Goal: Information Seeking & Learning: Compare options

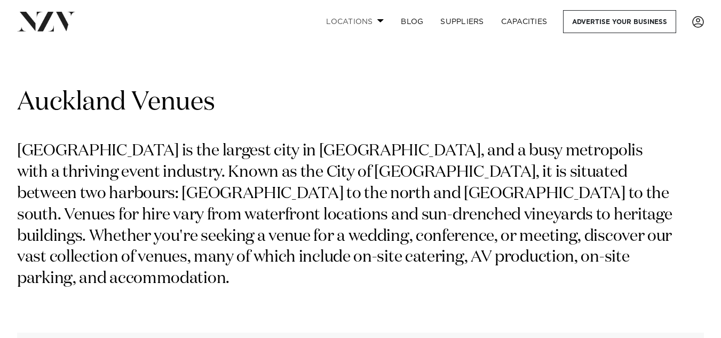
click at [378, 20] on span at bounding box center [380, 21] width 7 height 4
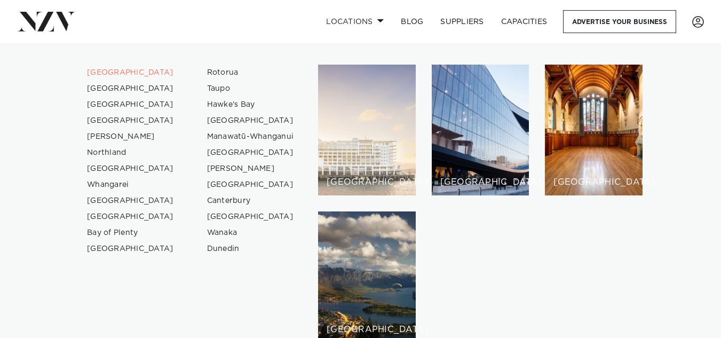
click at [355, 112] on div "[GEOGRAPHIC_DATA]" at bounding box center [367, 130] width 98 height 131
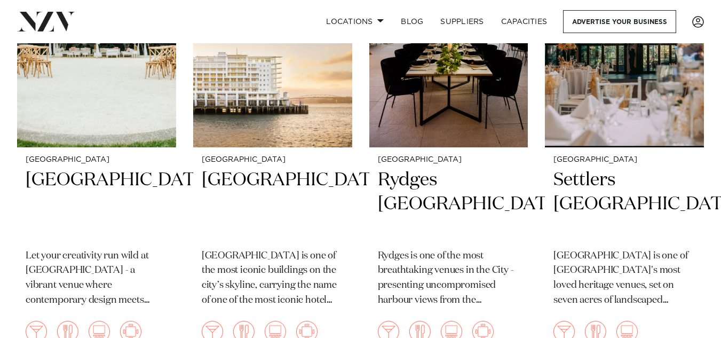
scroll to position [2767, 0]
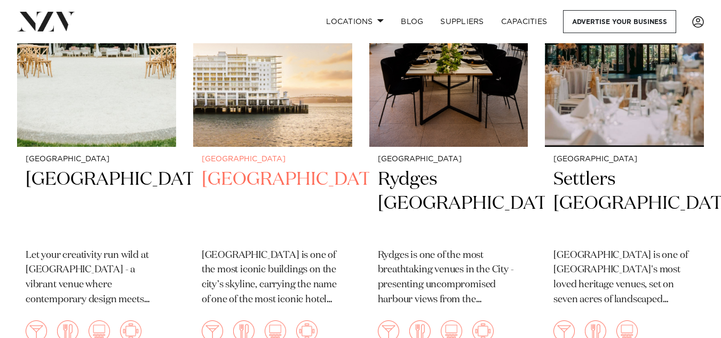
click at [304, 197] on h2 "Hilton Auckland" at bounding box center [273, 204] width 142 height 72
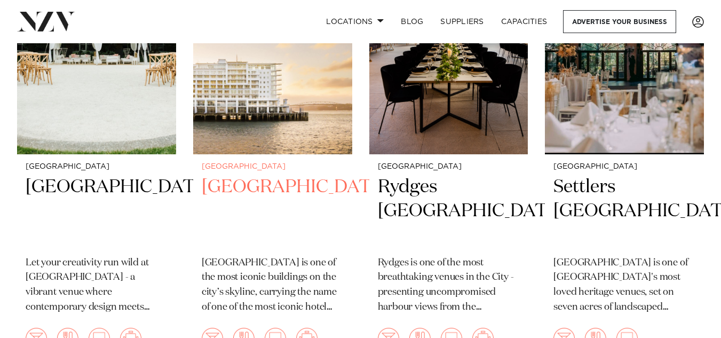
scroll to position [2758, 0]
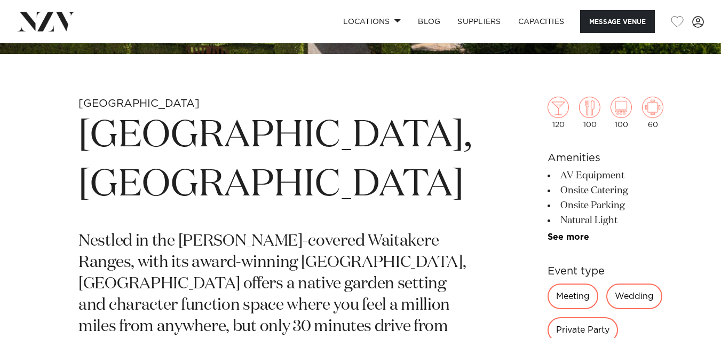
scroll to position [328, 0]
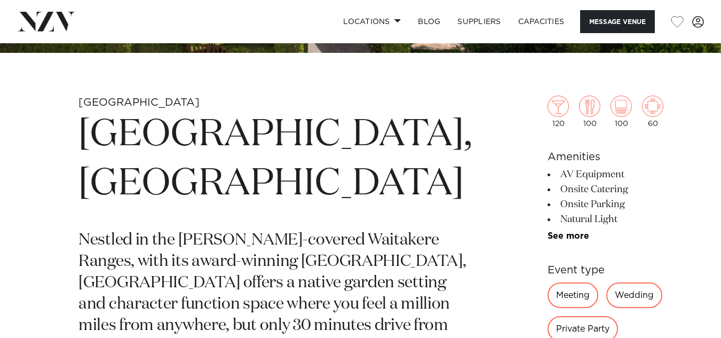
click at [294, 240] on p "Nestled in the bush-covered Waitakere Ranges, with its award-winning Nikau Pavi…" at bounding box center [274, 294] width 393 height 128
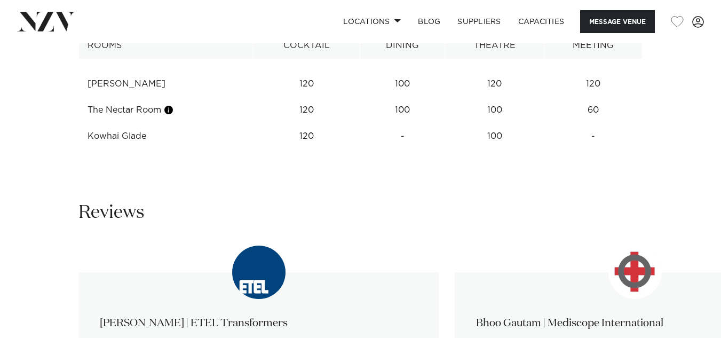
scroll to position [1681, 0]
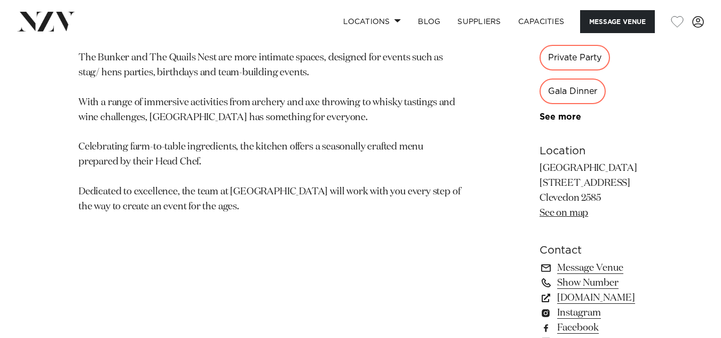
scroll to position [655, 0]
click at [540, 290] on link "[DOMAIN_NAME]" at bounding box center [591, 297] width 103 height 15
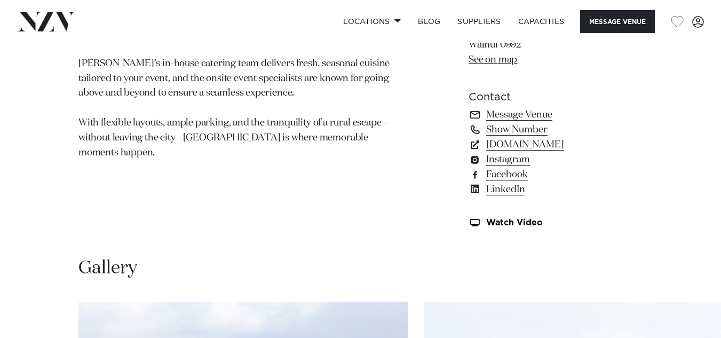
scroll to position [738, 0]
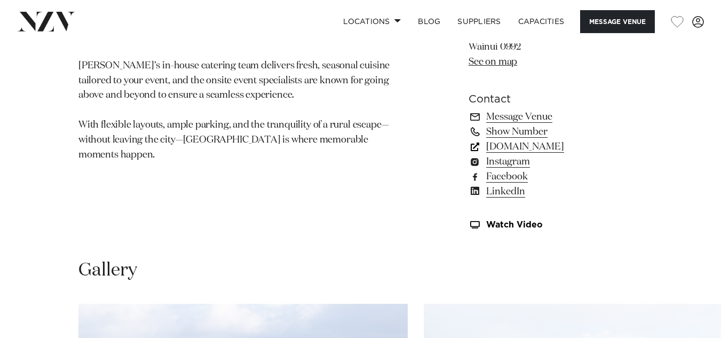
click at [519, 147] on link "wainui.online" at bounding box center [556, 146] width 174 height 15
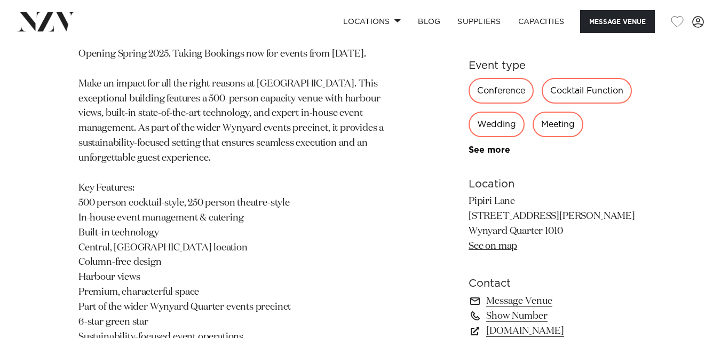
scroll to position [586, 0]
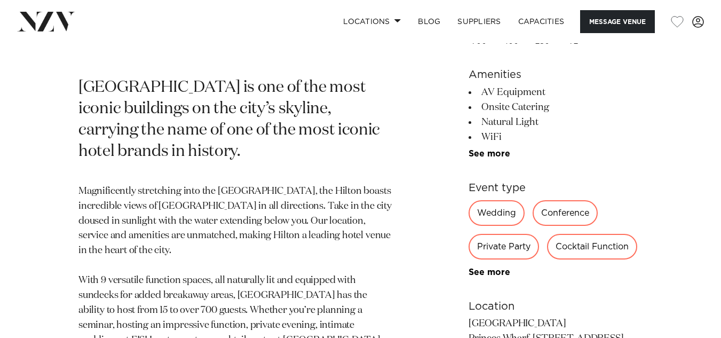
scroll to position [381, 0]
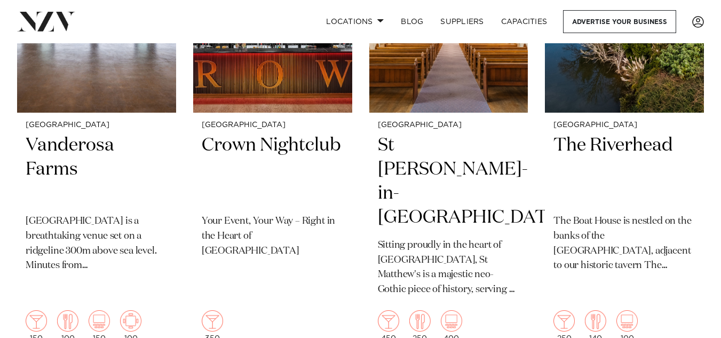
scroll to position [3691, 0]
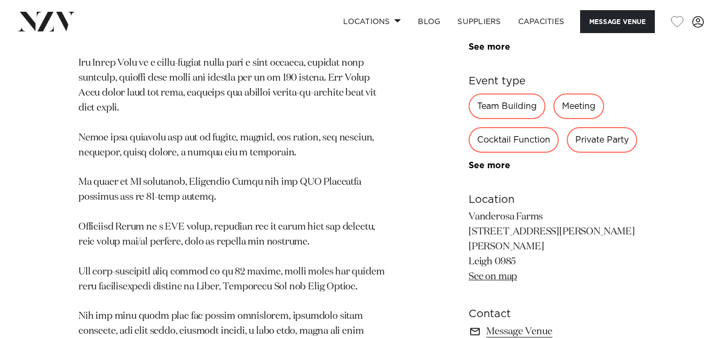
scroll to position [648, 0]
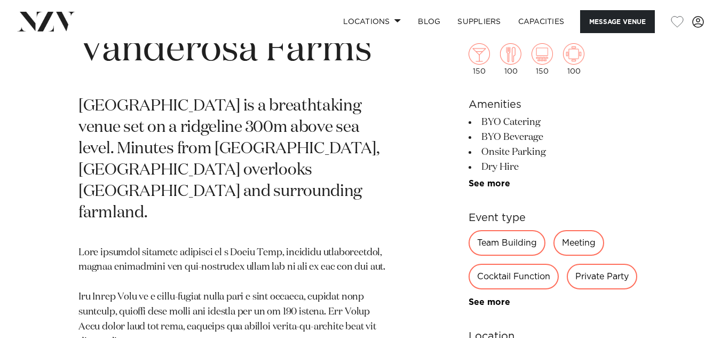
scroll to position [414, 0]
click at [485, 184] on link "See more" at bounding box center [510, 183] width 83 height 9
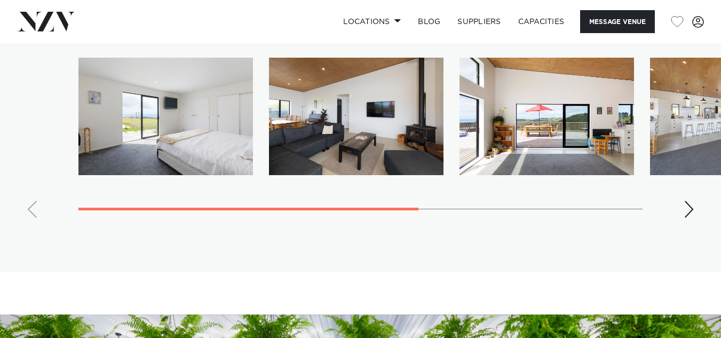
scroll to position [1851, 0]
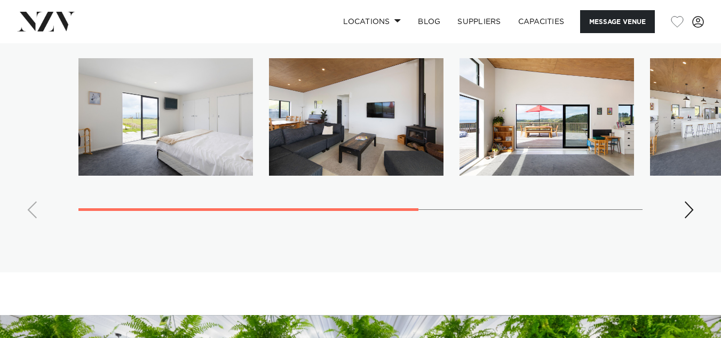
click at [691, 201] on div "Next slide" at bounding box center [689, 209] width 11 height 17
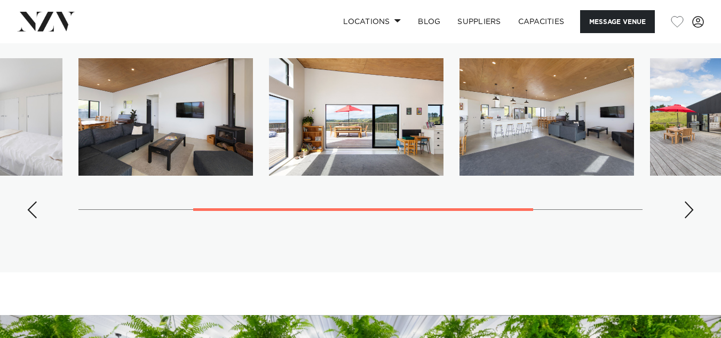
click at [691, 201] on div "Next slide" at bounding box center [689, 209] width 11 height 17
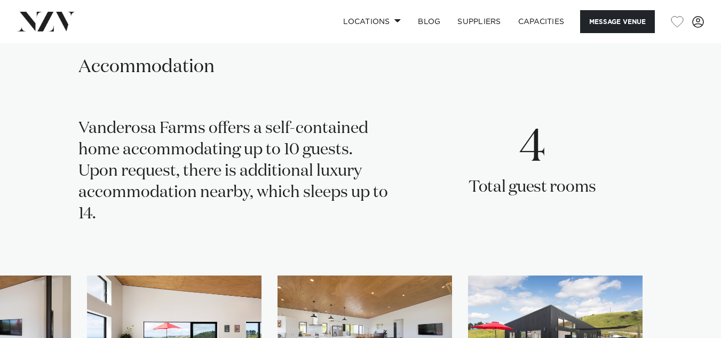
scroll to position [1629, 0]
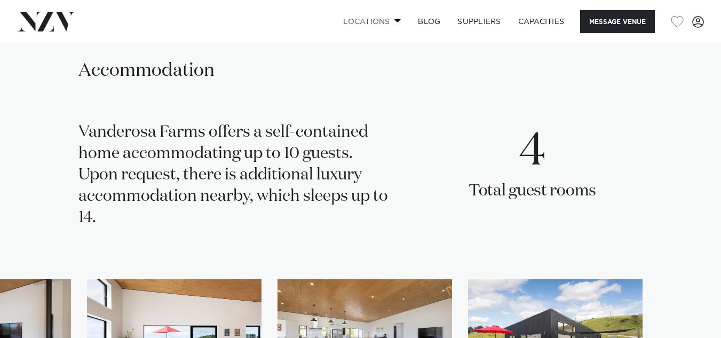
click at [395, 21] on span at bounding box center [398, 21] width 7 height 4
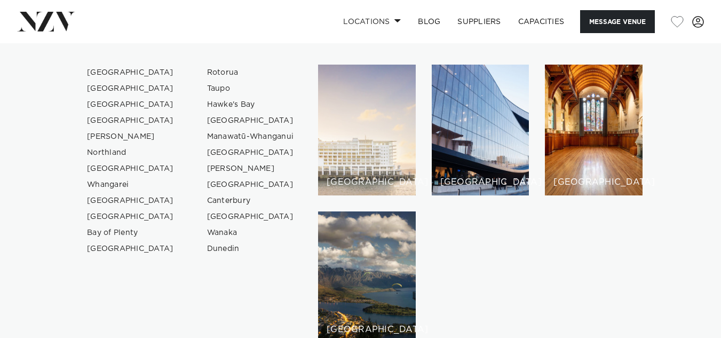
click at [367, 108] on div "[GEOGRAPHIC_DATA]" at bounding box center [367, 130] width 98 height 131
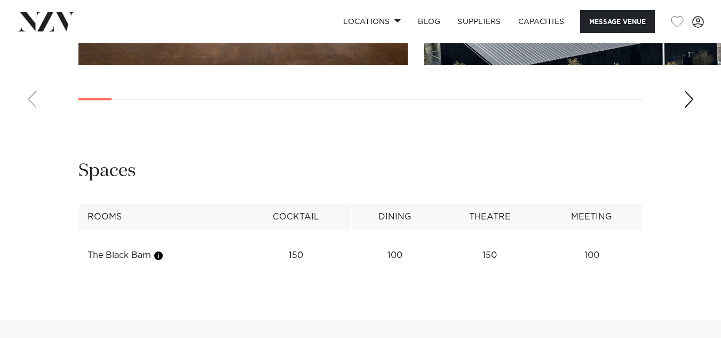
scroll to position [1324, 0]
